Goal: Feedback & Contribution: Submit feedback/report problem

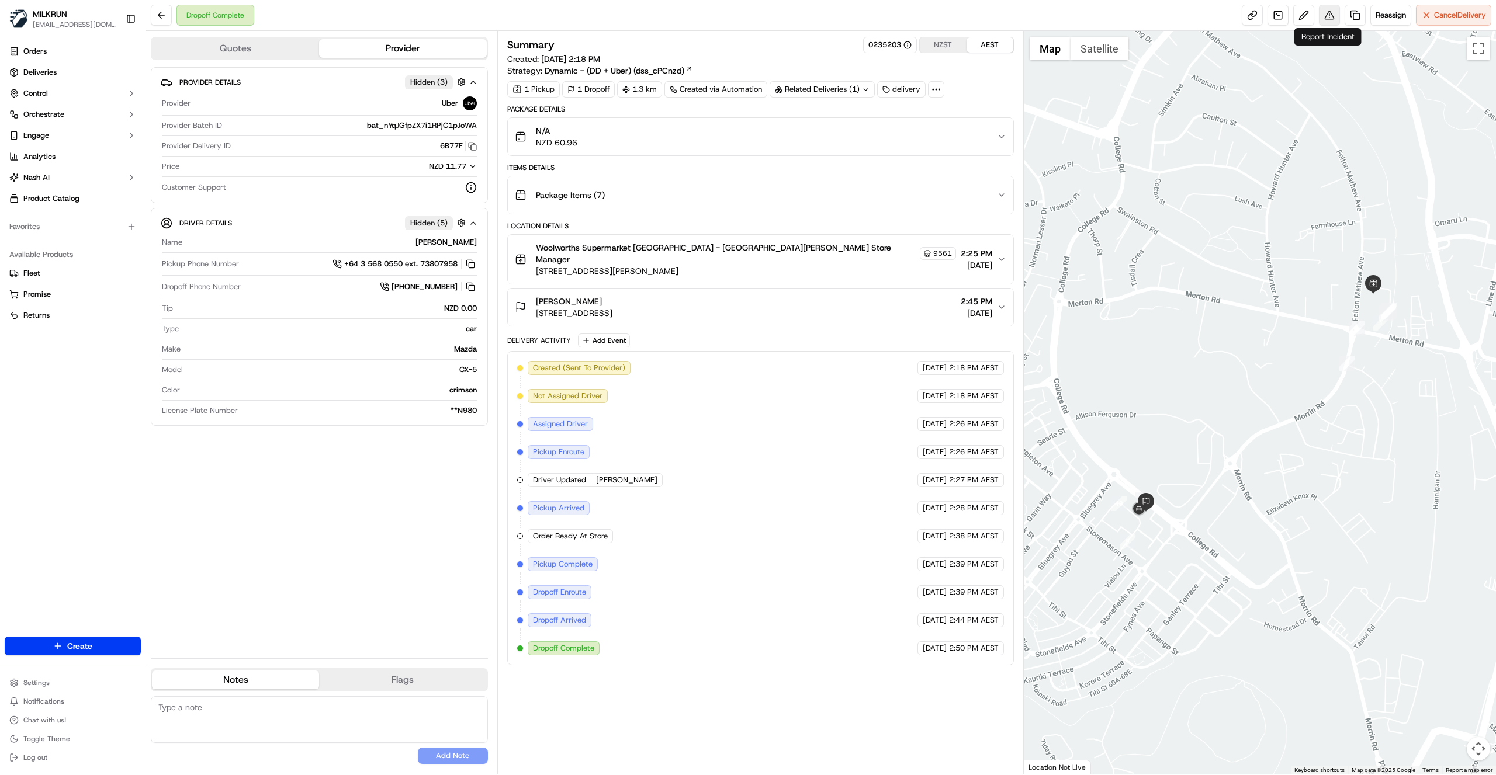
click at [1326, 18] on button at bounding box center [1329, 15] width 21 height 21
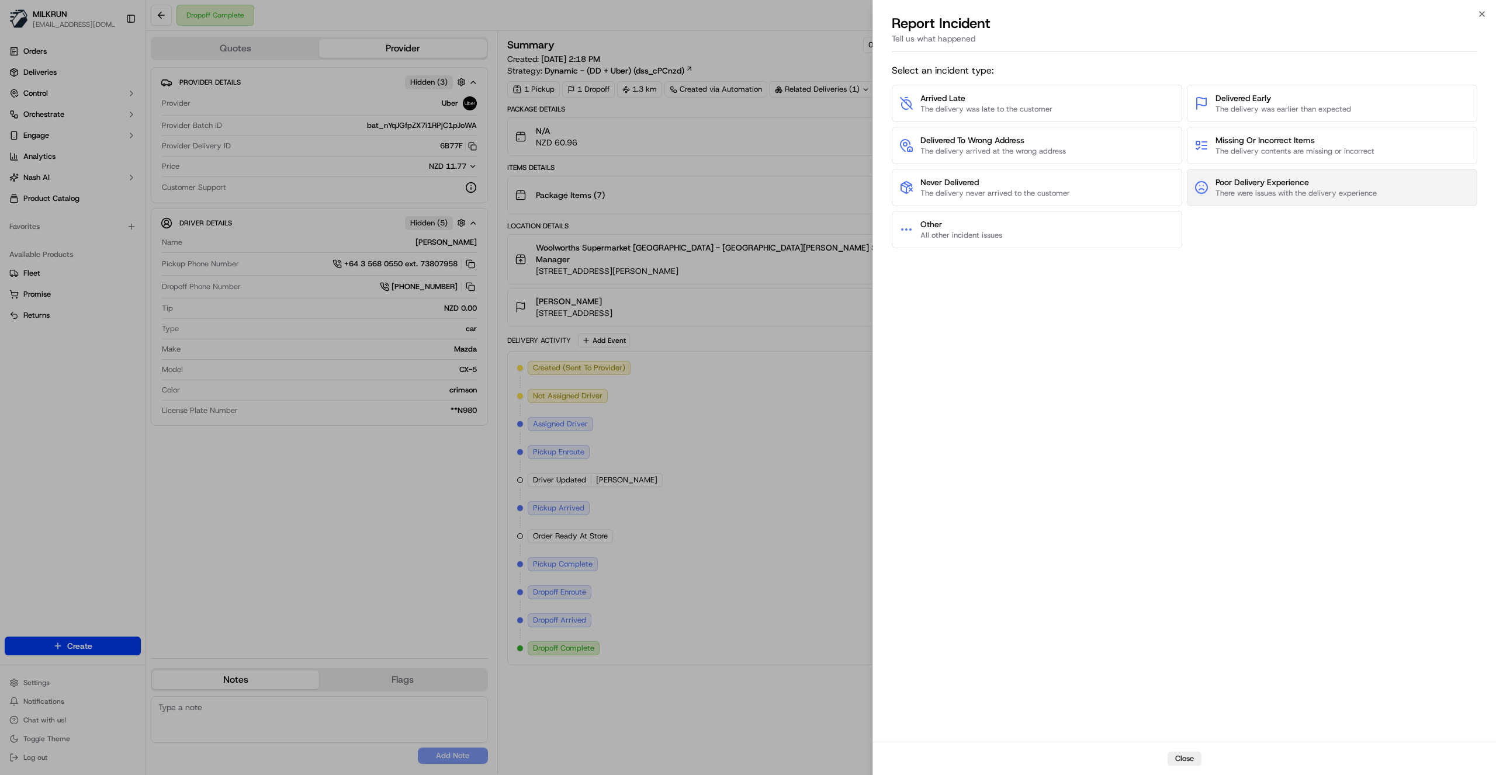
click at [1346, 186] on span "Poor Delivery Experience" at bounding box center [1295, 182] width 161 height 12
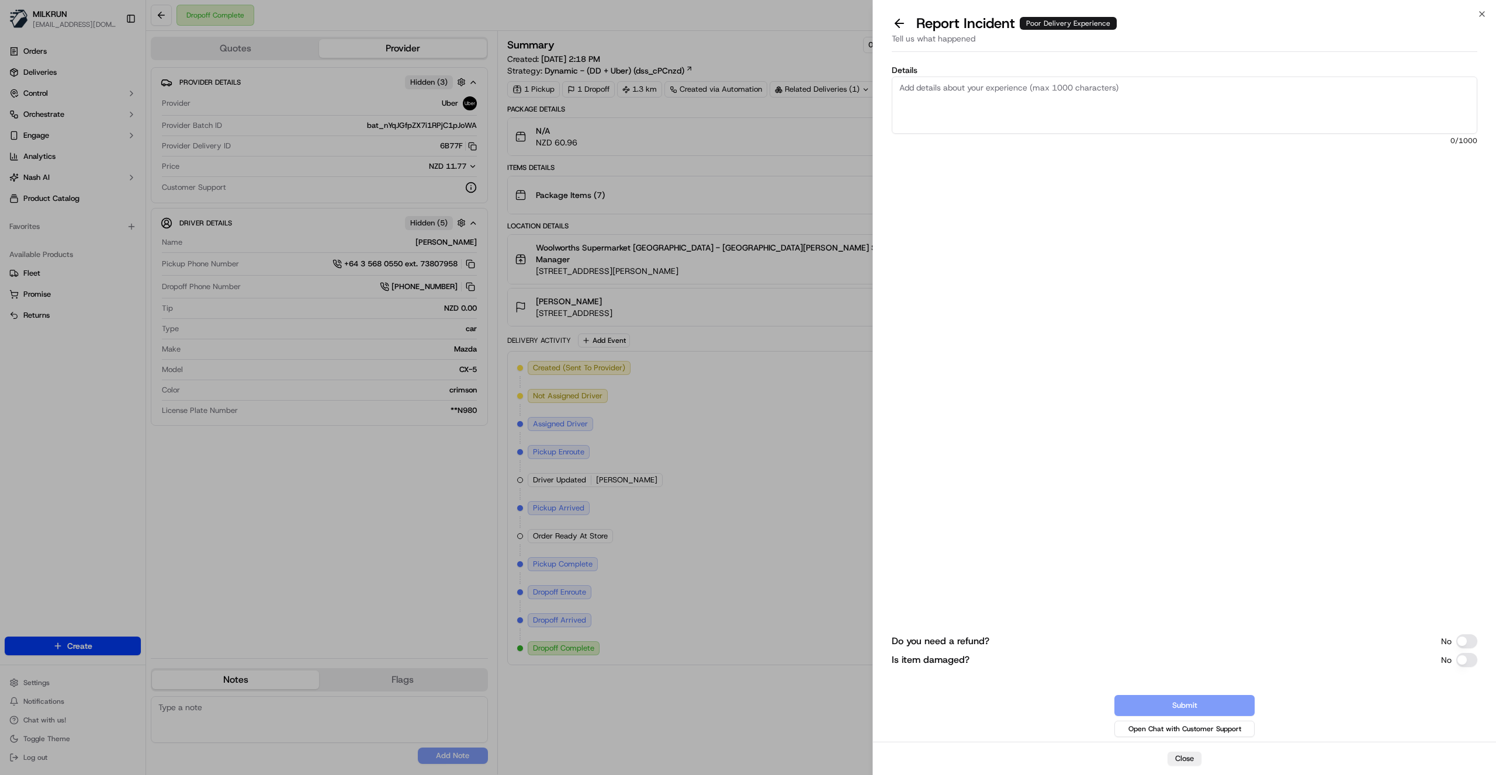
click at [975, 99] on textarea "Details" at bounding box center [1184, 105] width 585 height 57
paste textarea "Every time I order Milk Run (which is a lot), the drivers are coming to [GEOGRA…"
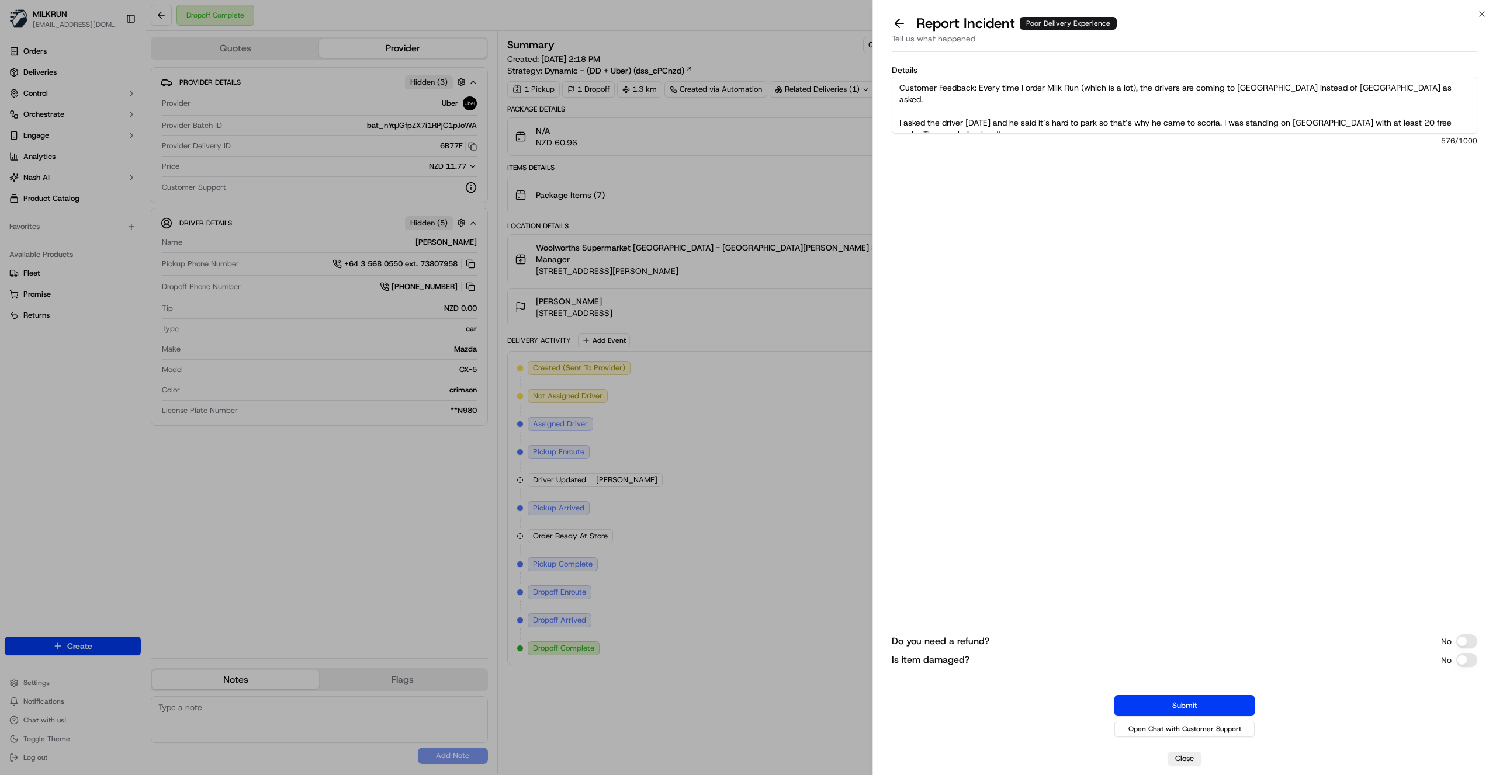
type textarea "Customer Feedback: Every time I order Milk Run (which is a lot), the drivers ar…"
click at [1464, 638] on button "Do you need a refund?" at bounding box center [1466, 641] width 21 height 14
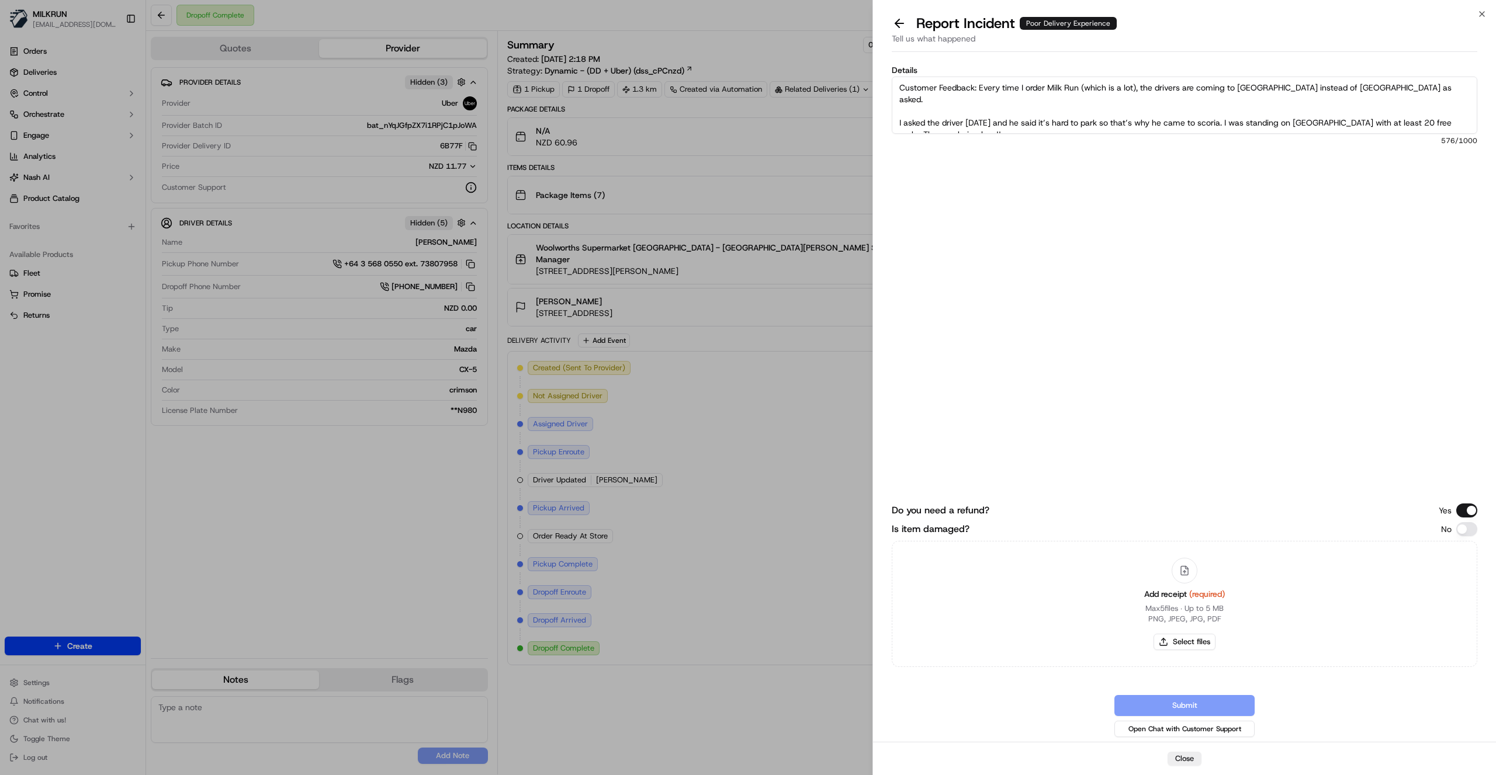
click at [1469, 532] on button "Is item damaged?" at bounding box center [1466, 529] width 21 height 14
click at [1465, 535] on button "Is item damaged?" at bounding box center [1466, 529] width 21 height 14
click at [1463, 508] on button "Do you need a refund?" at bounding box center [1466, 511] width 21 height 14
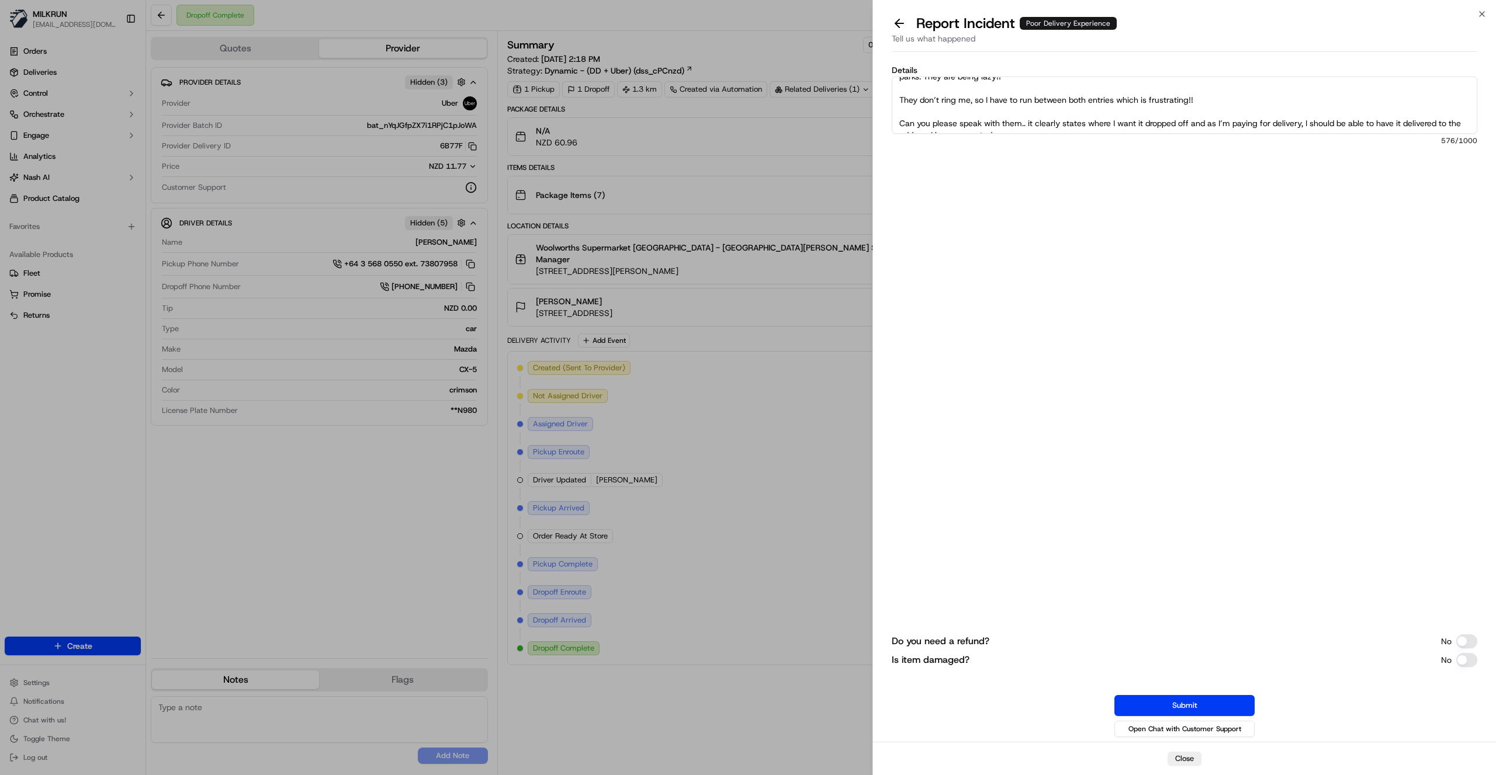
scroll to position [58, 0]
click at [1191, 707] on button "Submit" at bounding box center [1184, 705] width 140 height 21
